Goal: Task Accomplishment & Management: Manage account settings

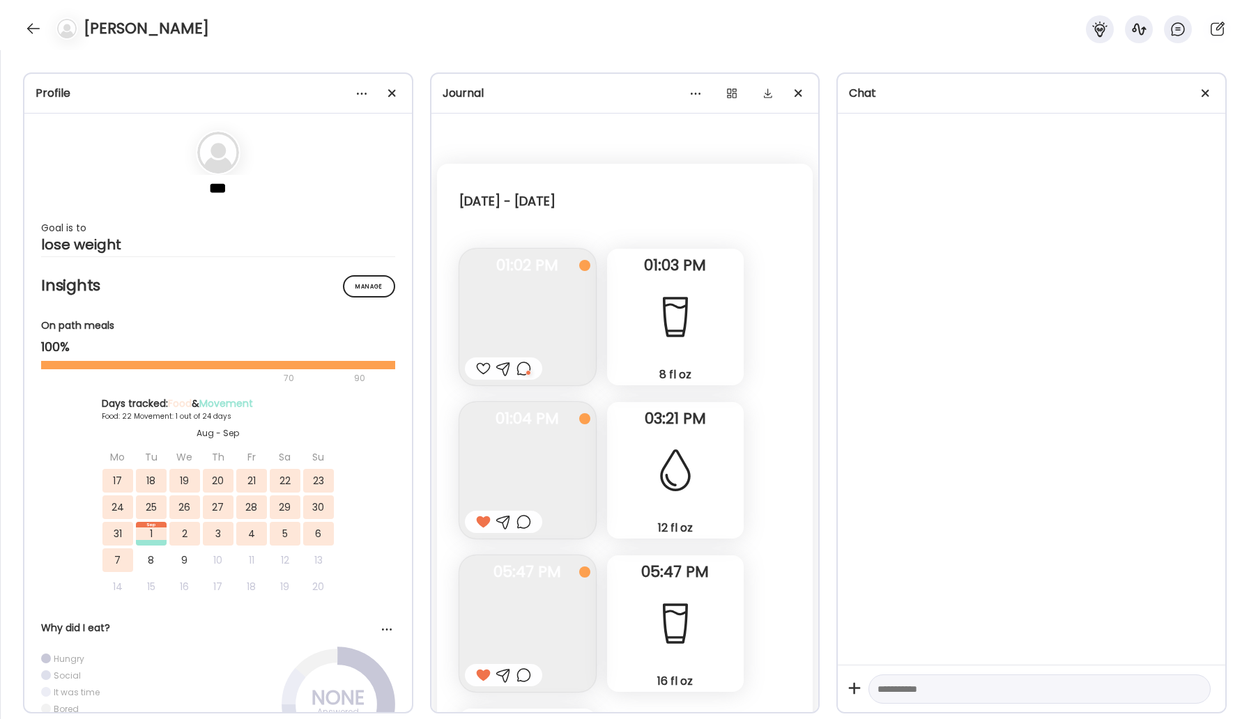
scroll to position [16650, 0]
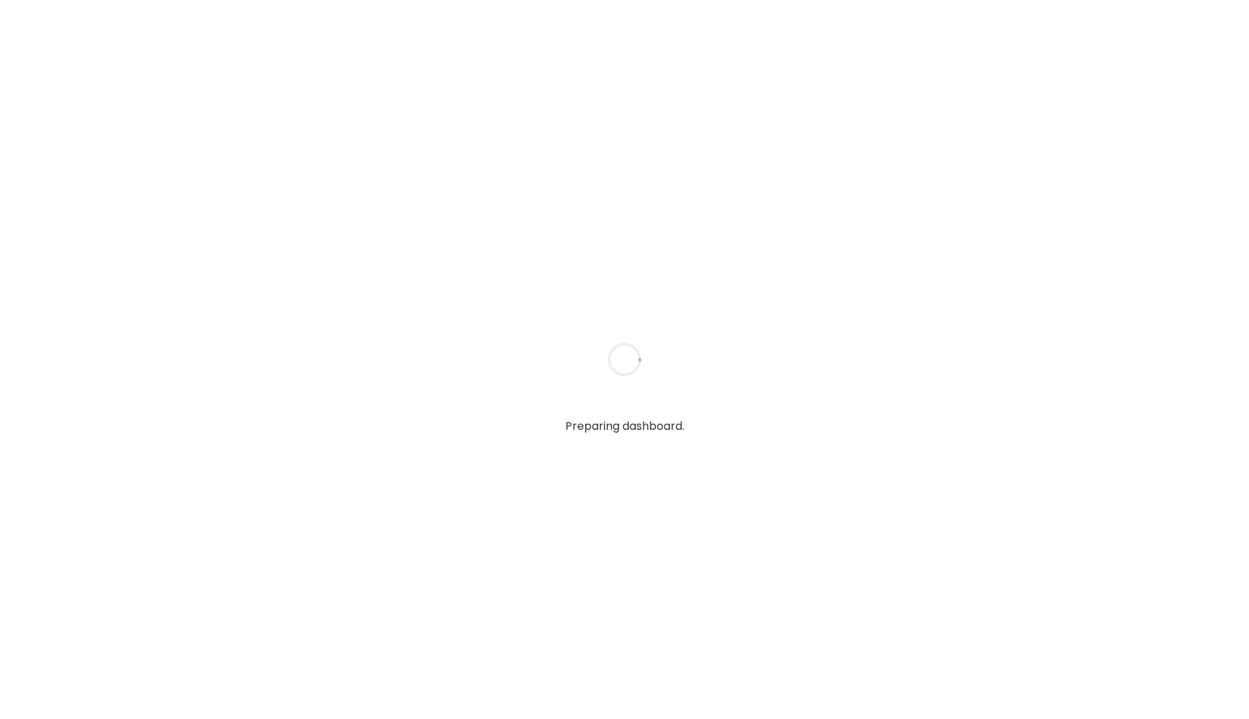
type input "*****"
type input "**********"
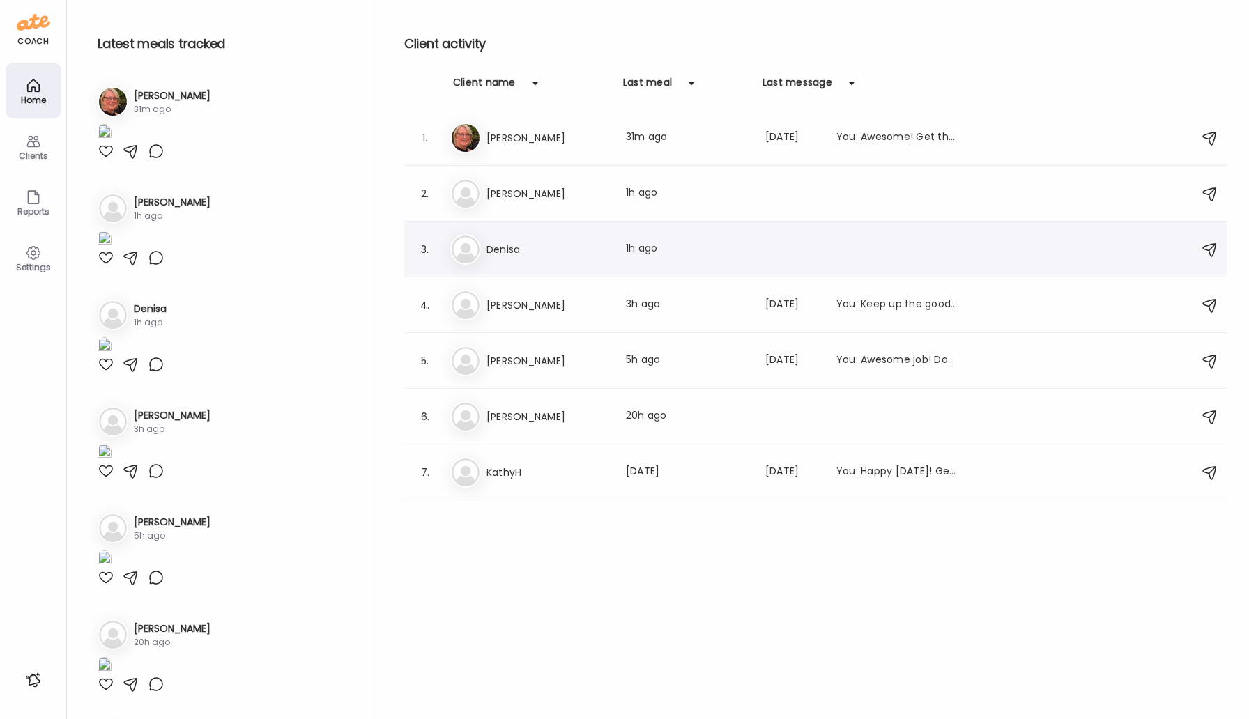
type input "**********"
click at [505, 252] on h3 "Denisa" at bounding box center [547, 249] width 123 height 17
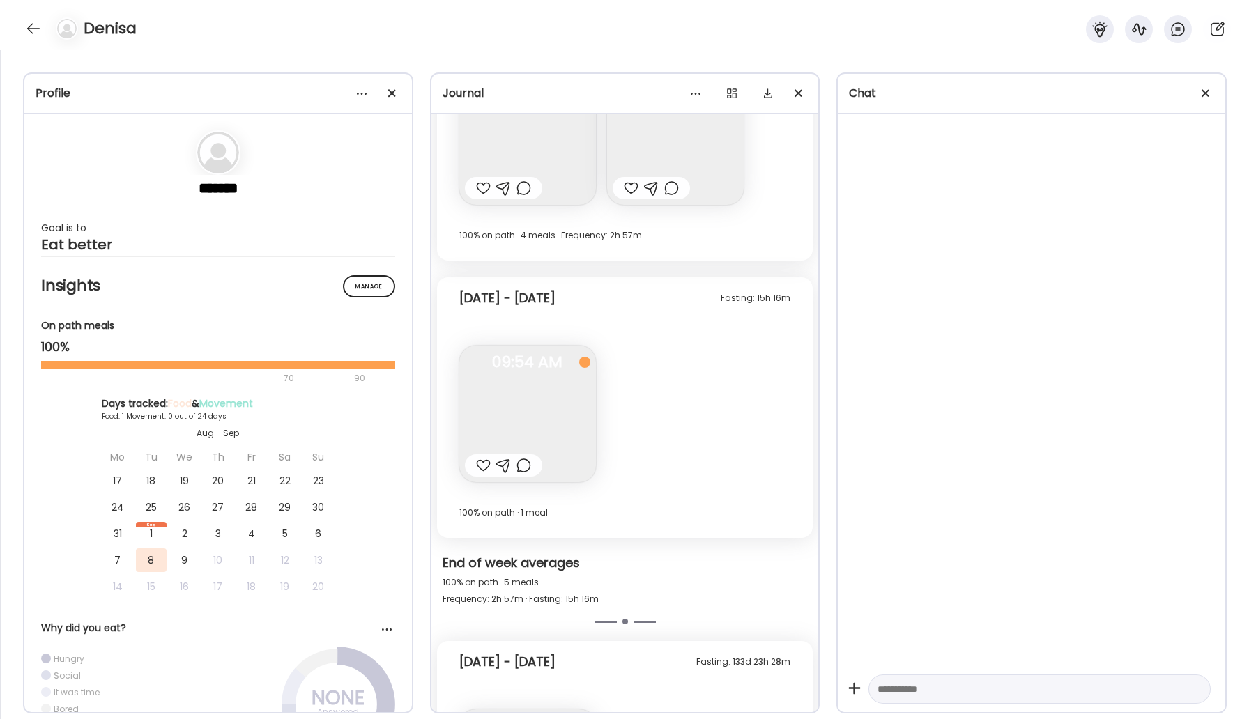
scroll to position [5796, 0]
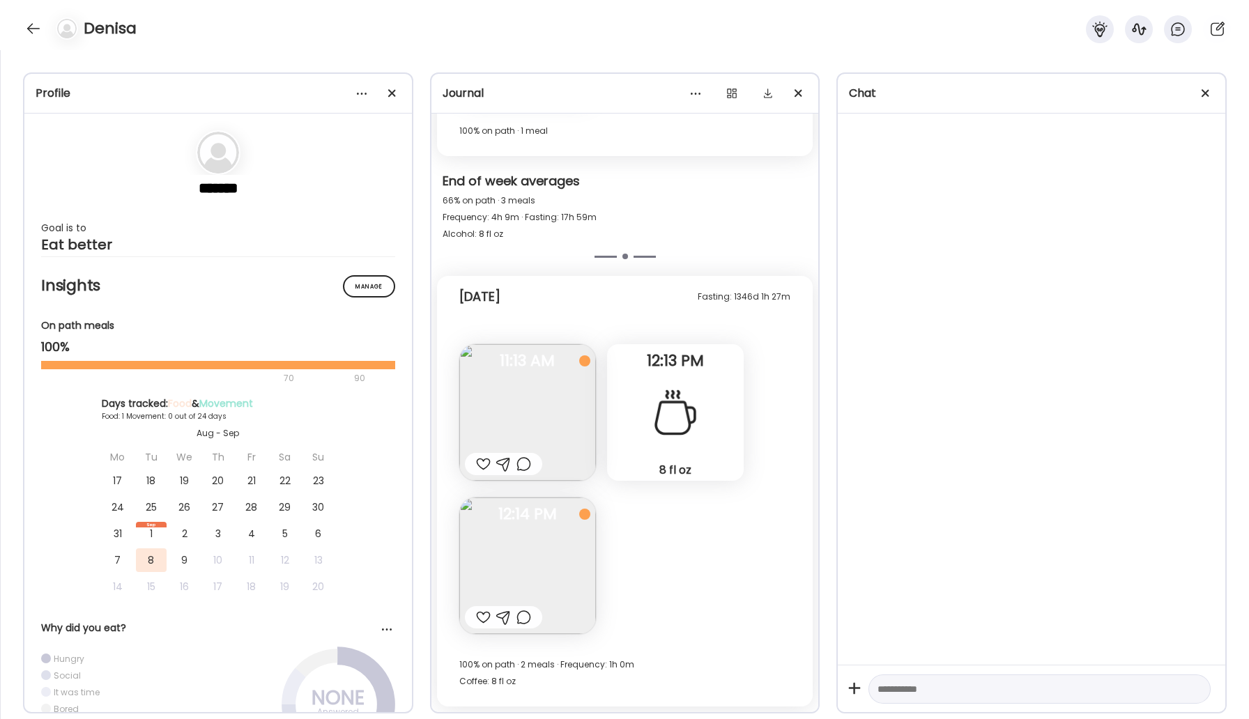
click at [531, 415] on img at bounding box center [527, 412] width 137 height 137
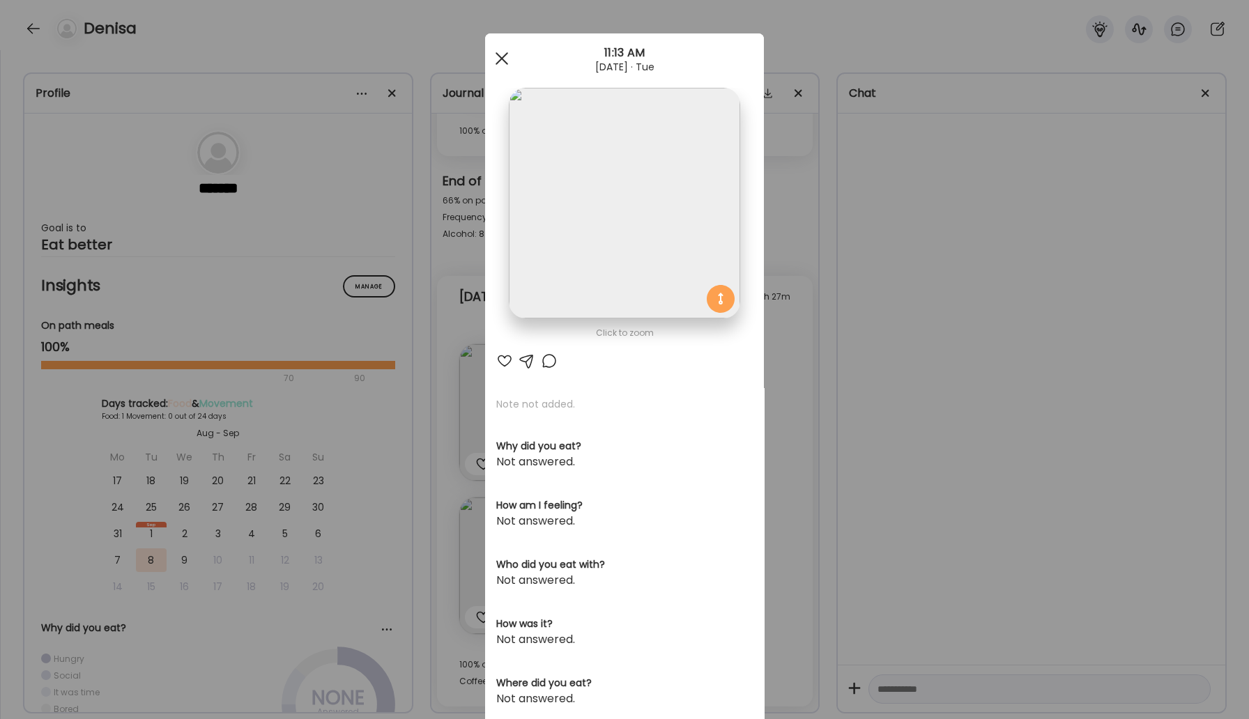
click at [506, 66] on div at bounding box center [502, 59] width 28 height 28
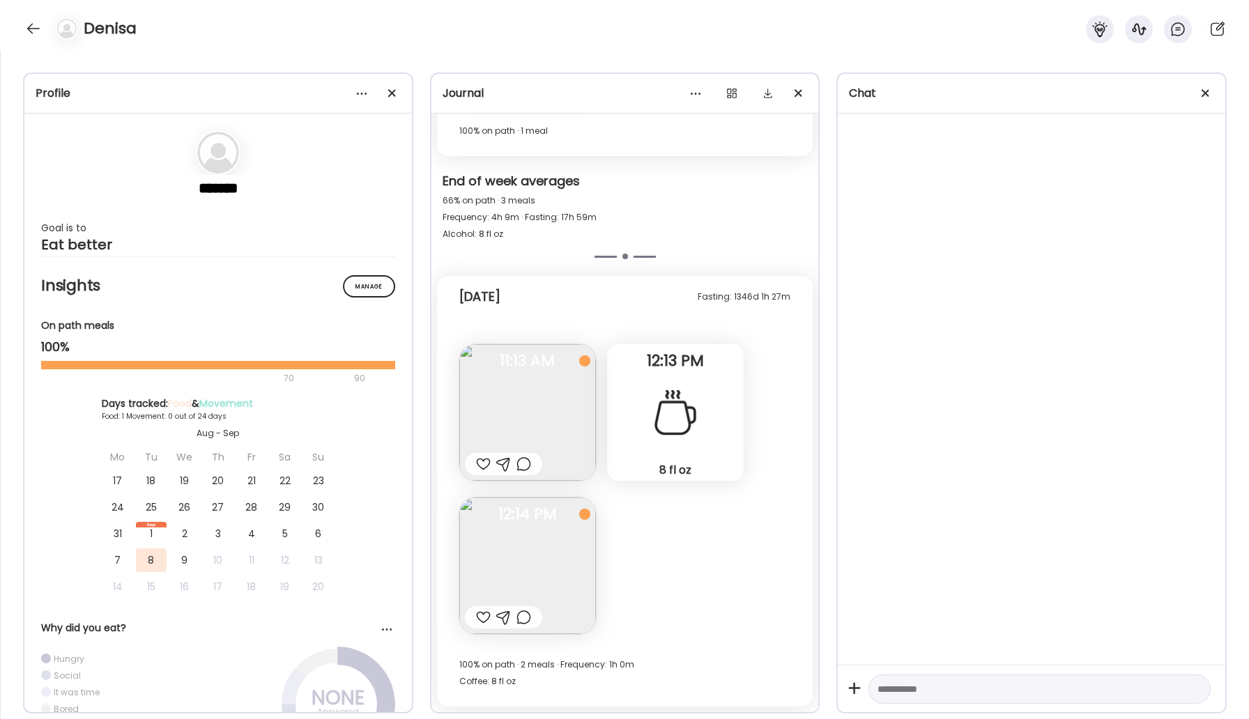
click at [566, 550] on img at bounding box center [527, 565] width 137 height 137
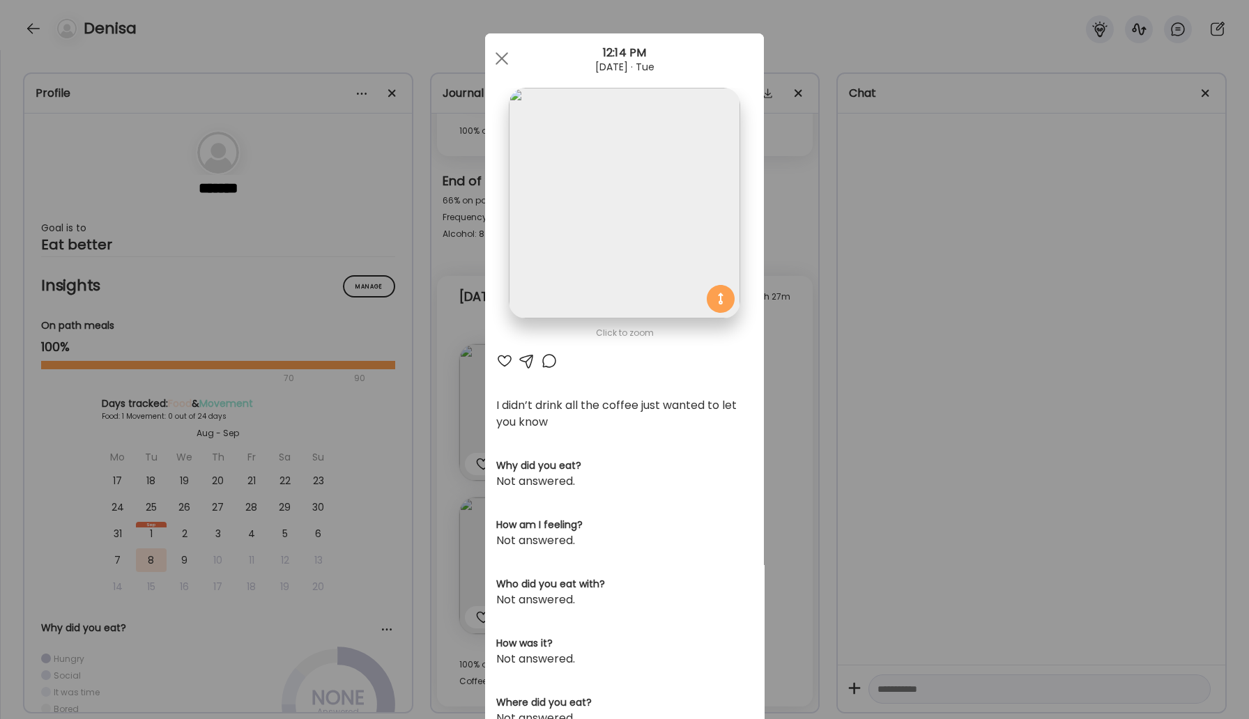
click at [506, 360] on div at bounding box center [504, 361] width 17 height 17
click at [506, 52] on span at bounding box center [501, 58] width 13 height 13
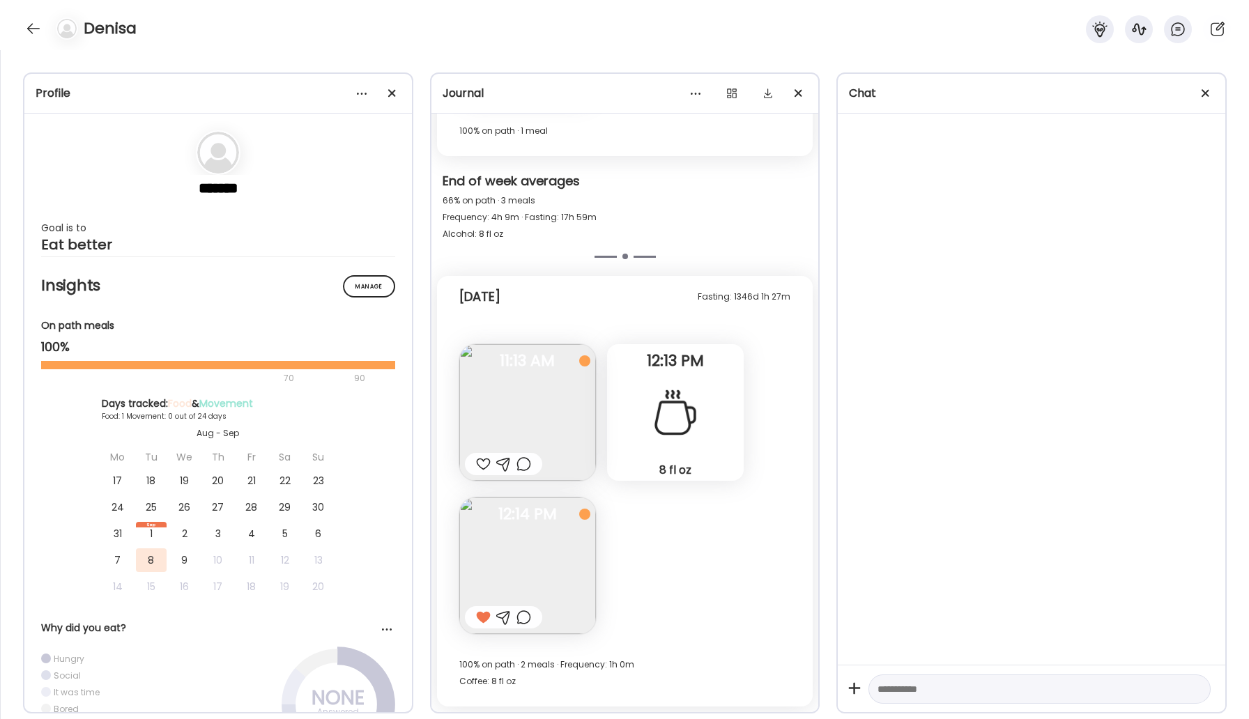
click at [644, 440] on div "8 fl oz Coffee" at bounding box center [675, 412] width 137 height 137
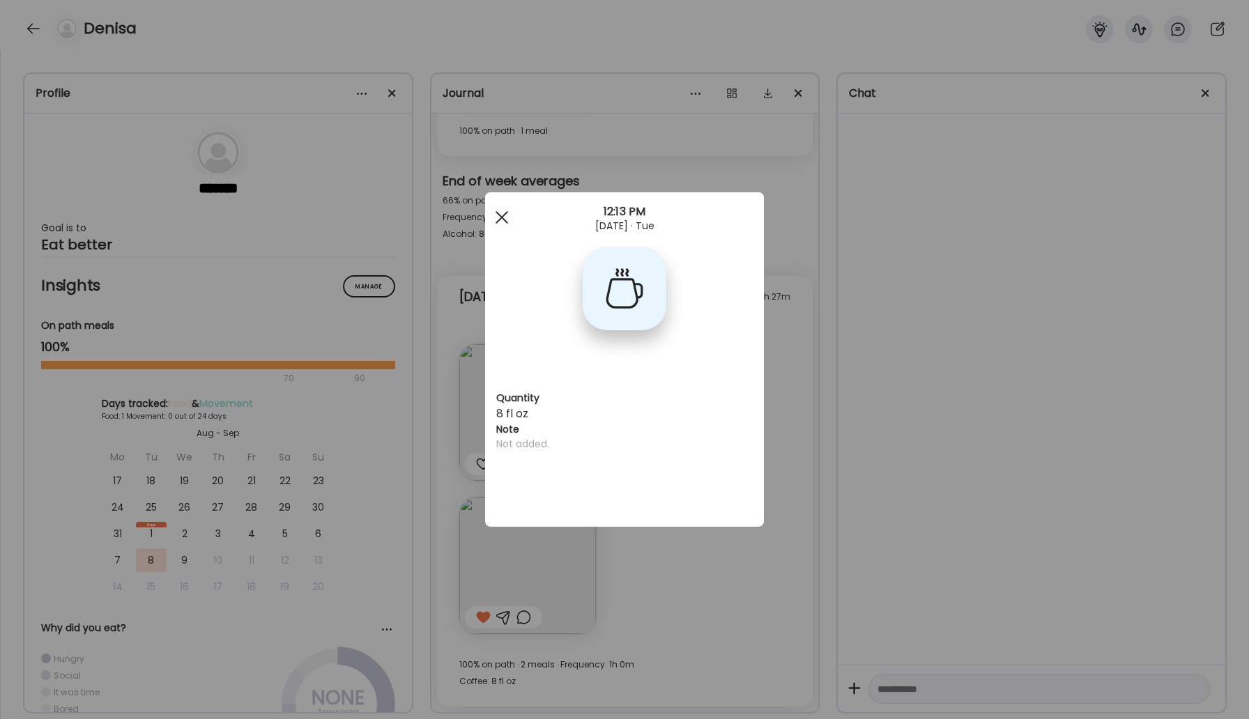
click at [505, 211] on div at bounding box center [502, 217] width 28 height 28
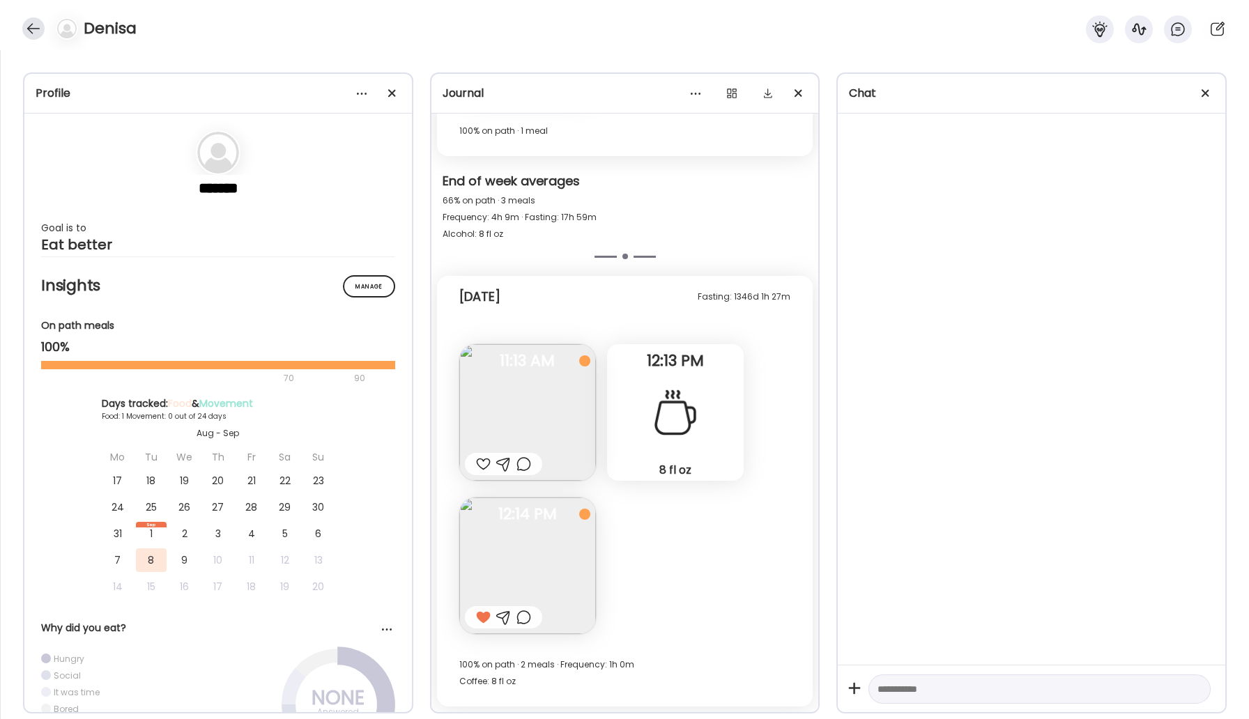
click at [34, 25] on div at bounding box center [33, 28] width 22 height 22
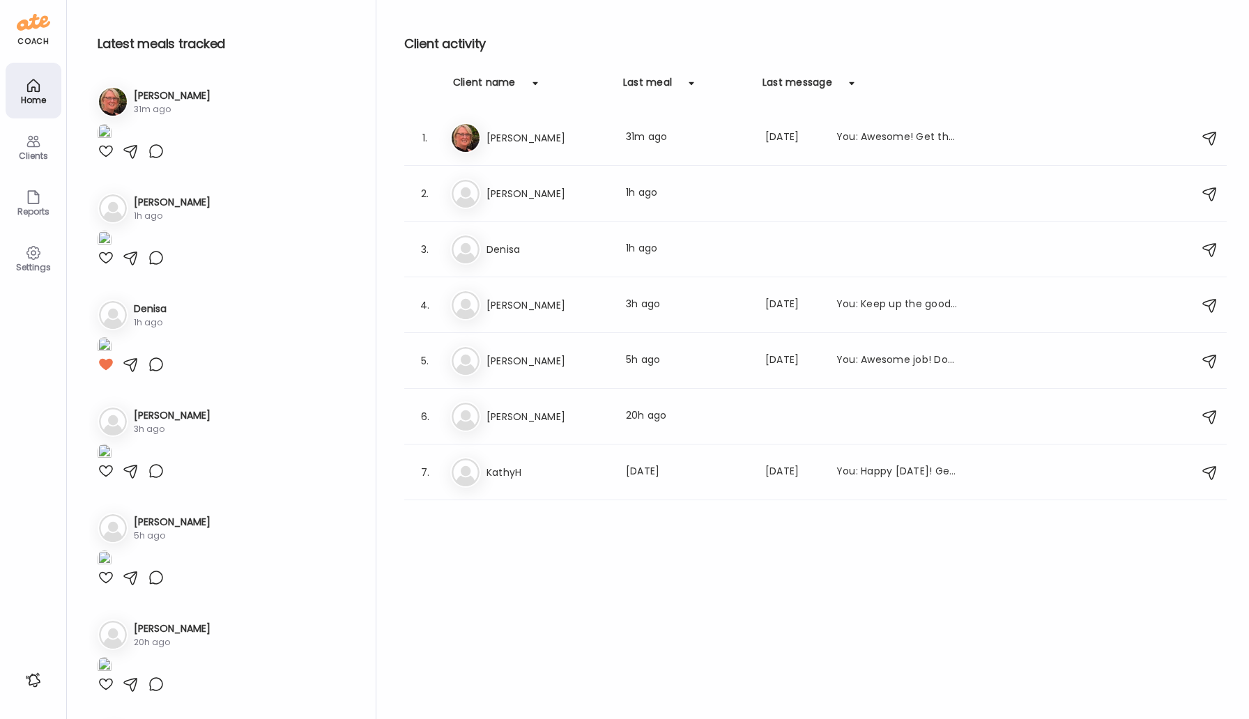
click at [230, 171] on div "1. Ja Jacqueline 31m ago" at bounding box center [221, 122] width 264 height 95
click at [111, 143] on img at bounding box center [105, 133] width 14 height 19
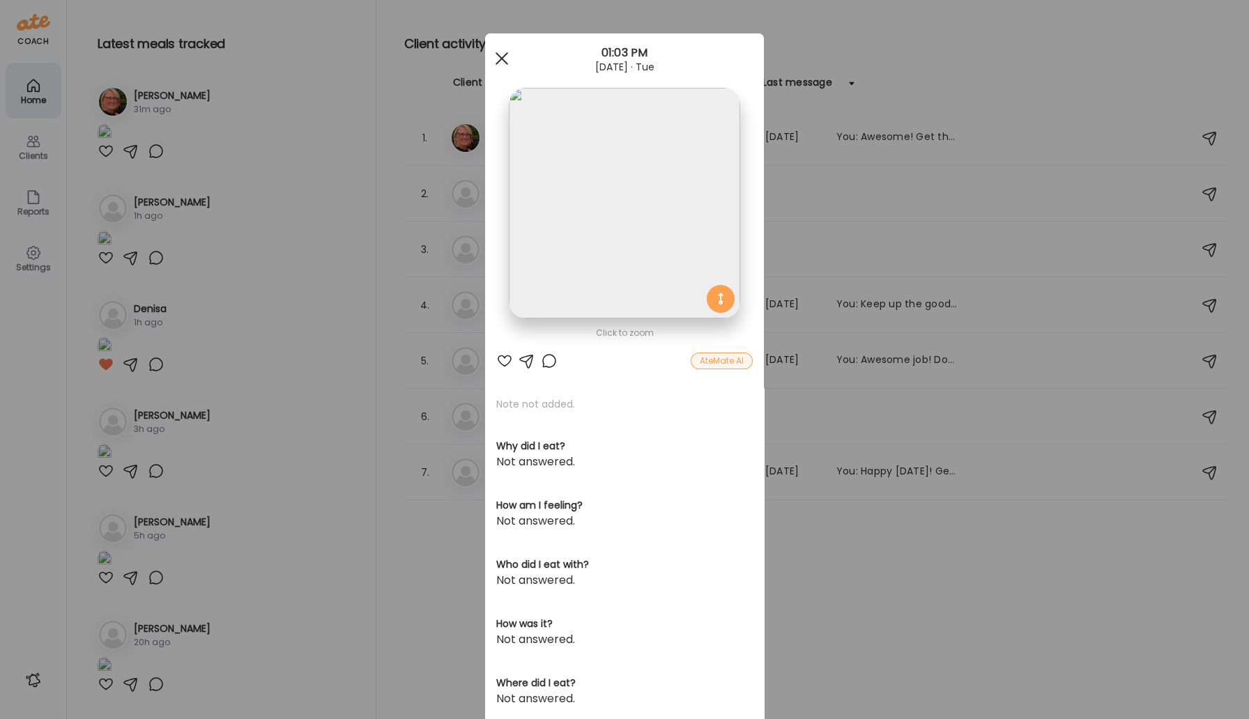
click at [495, 51] on div at bounding box center [502, 59] width 28 height 28
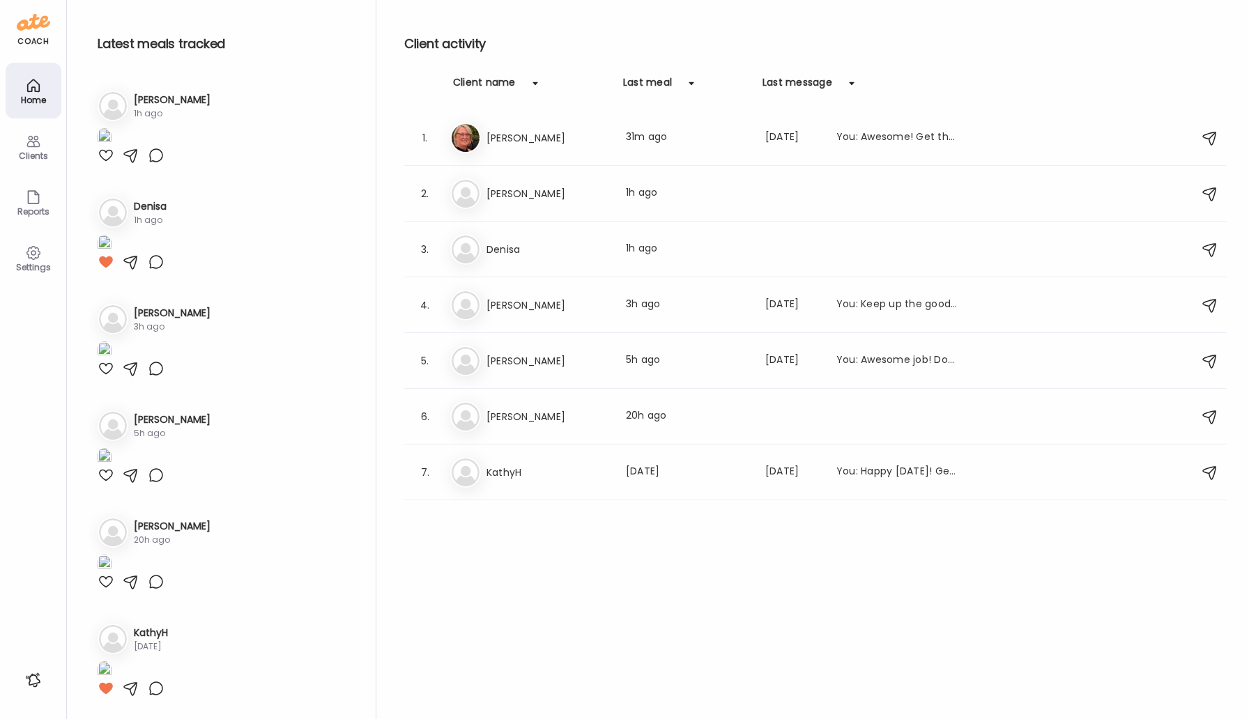
scroll to position [923, 0]
click at [111, 346] on img at bounding box center [105, 350] width 14 height 19
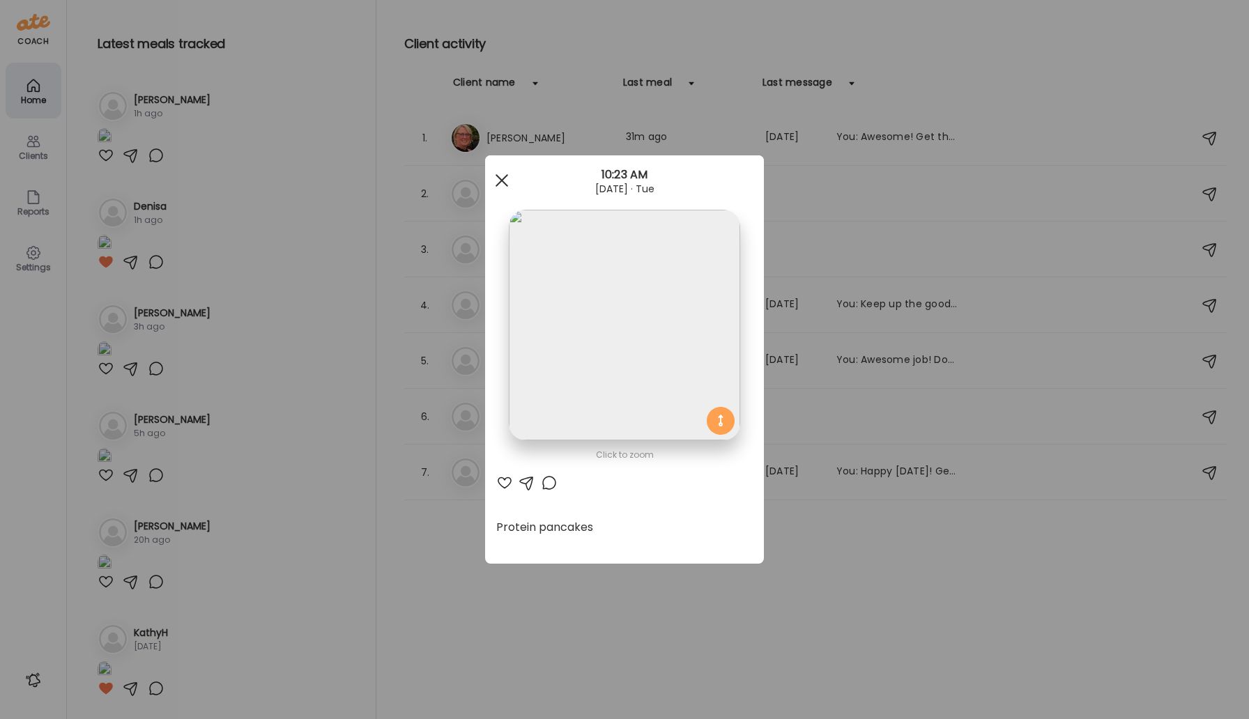
click at [498, 184] on span at bounding box center [501, 180] width 13 height 13
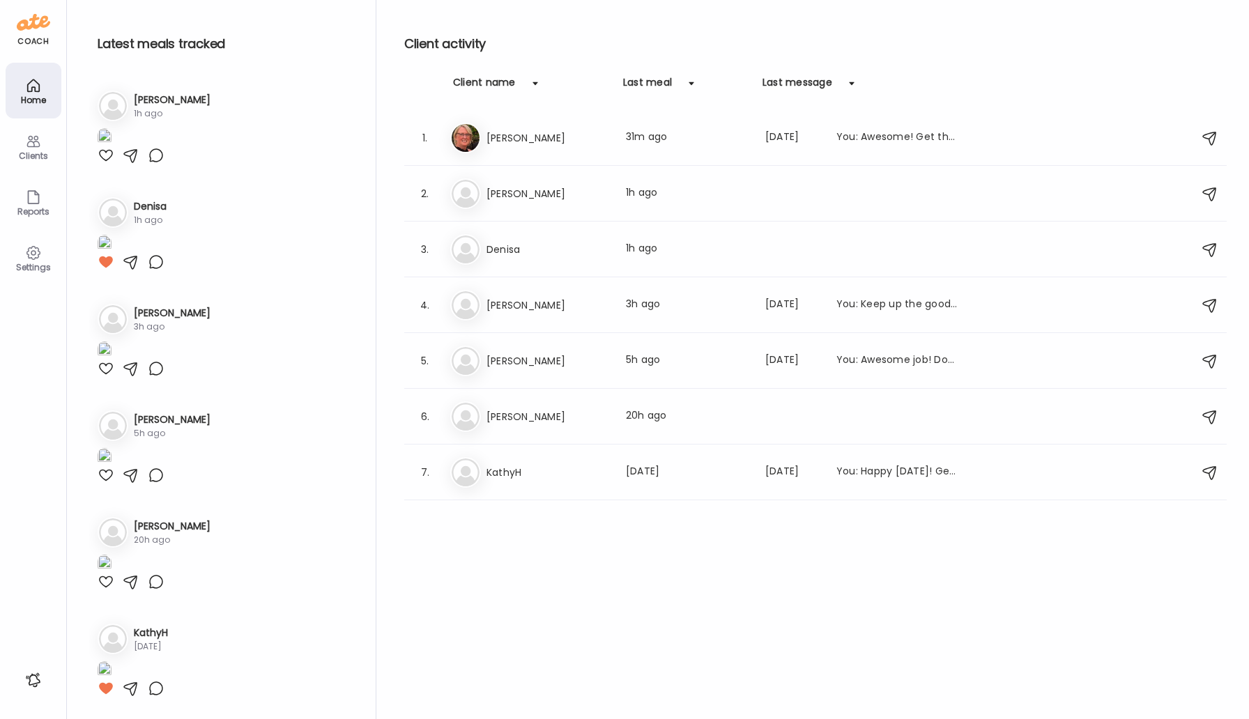
scroll to position [1551, 0]
